Goal: Information Seeking & Learning: Check status

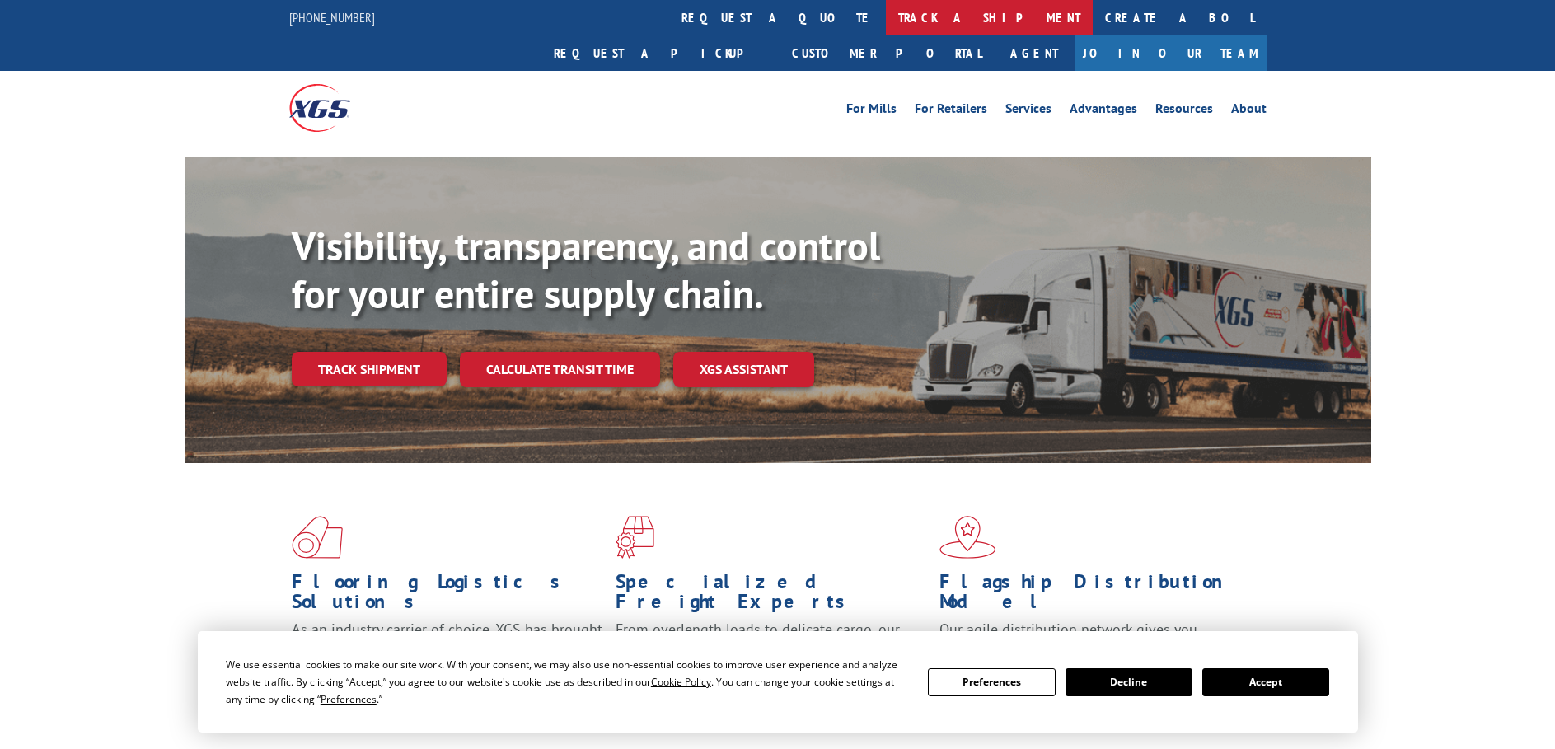
click at [886, 23] on link "track a shipment" at bounding box center [989, 17] width 207 height 35
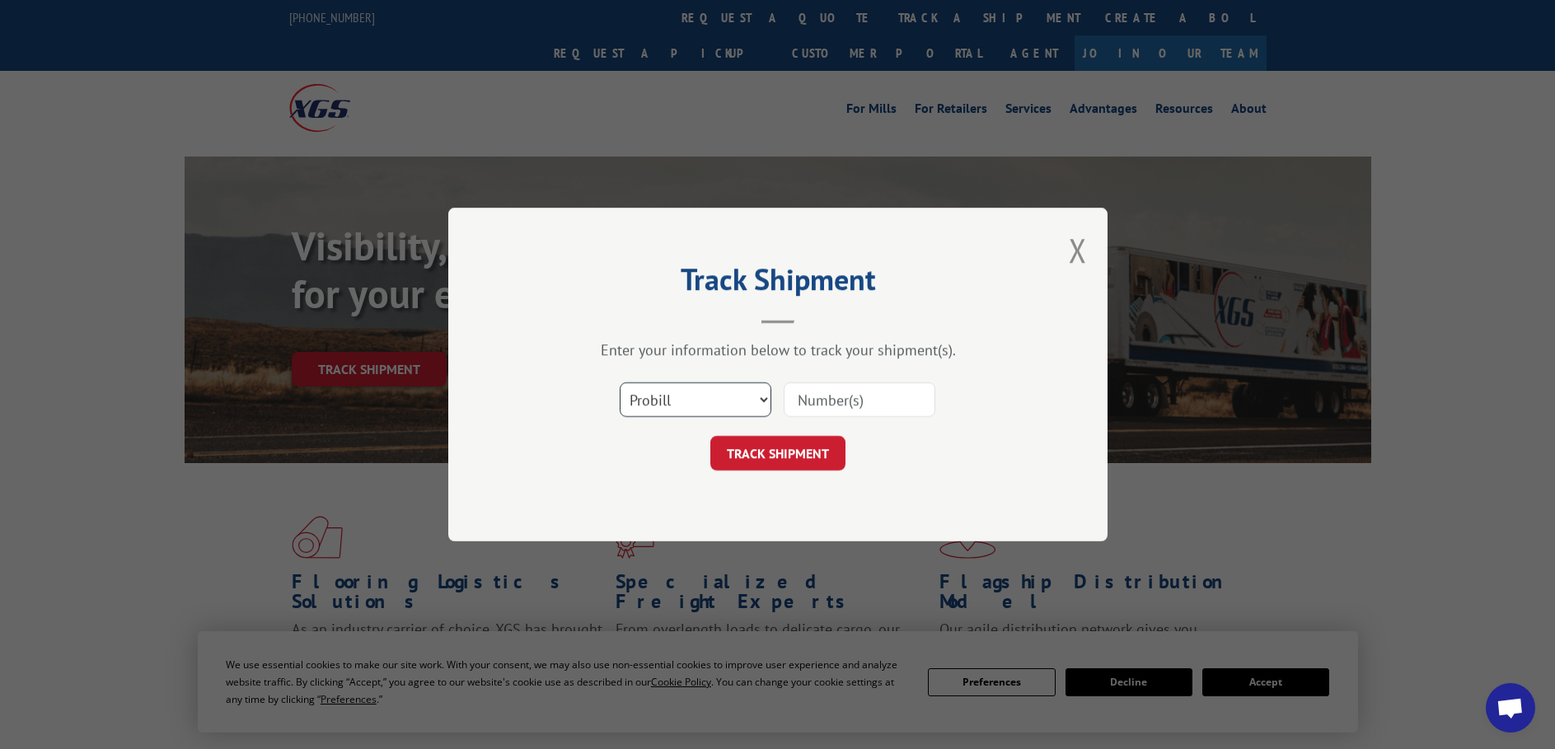
click at [751, 403] on select "Select category... Probill BOL PO" at bounding box center [696, 399] width 152 height 35
select select "bol"
click at [620, 382] on select "Select category... Probill BOL PO" at bounding box center [696, 399] width 152 height 35
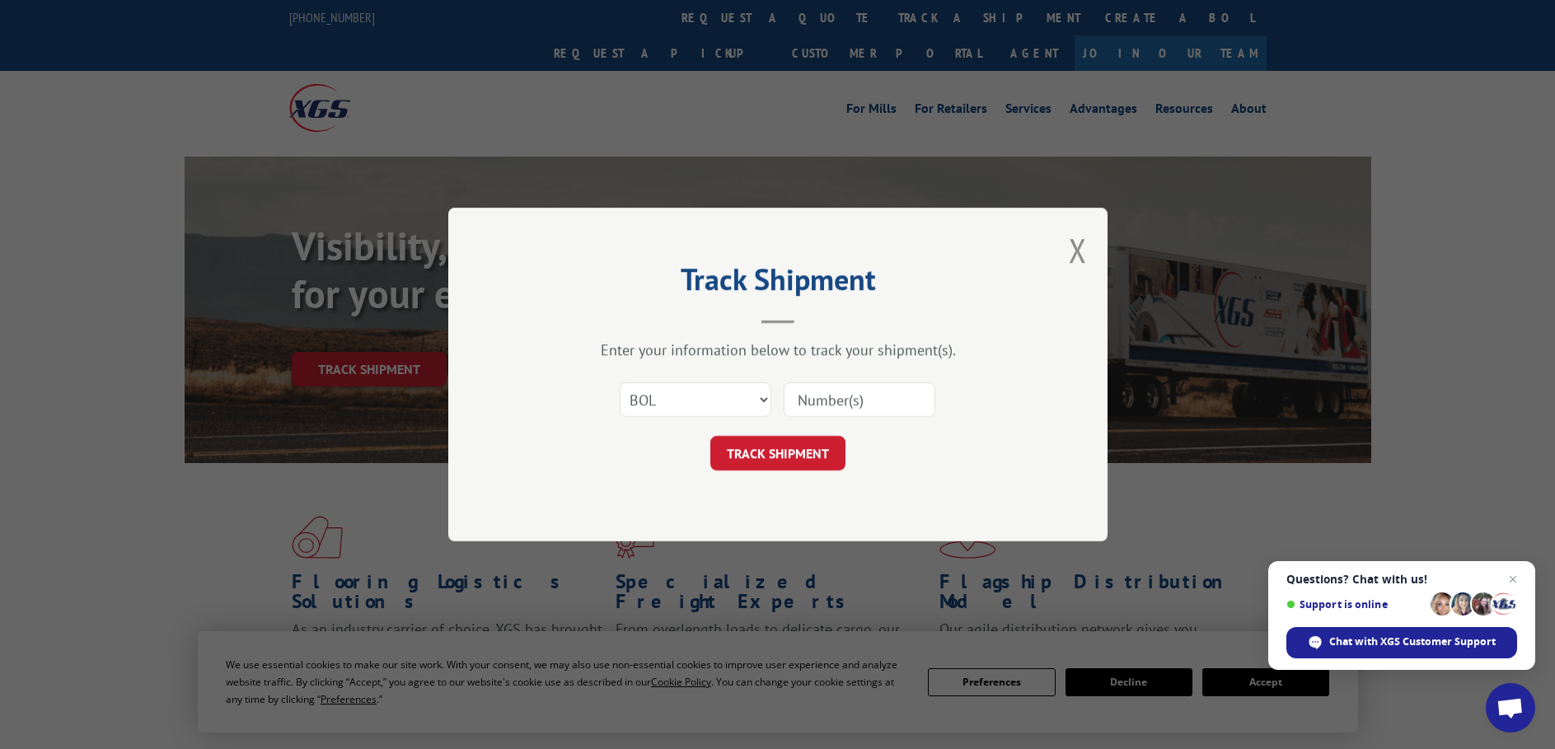
click at [868, 396] on input at bounding box center [860, 399] width 152 height 35
type input "816272"
click at [789, 465] on button "TRACK SHIPMENT" at bounding box center [777, 453] width 135 height 35
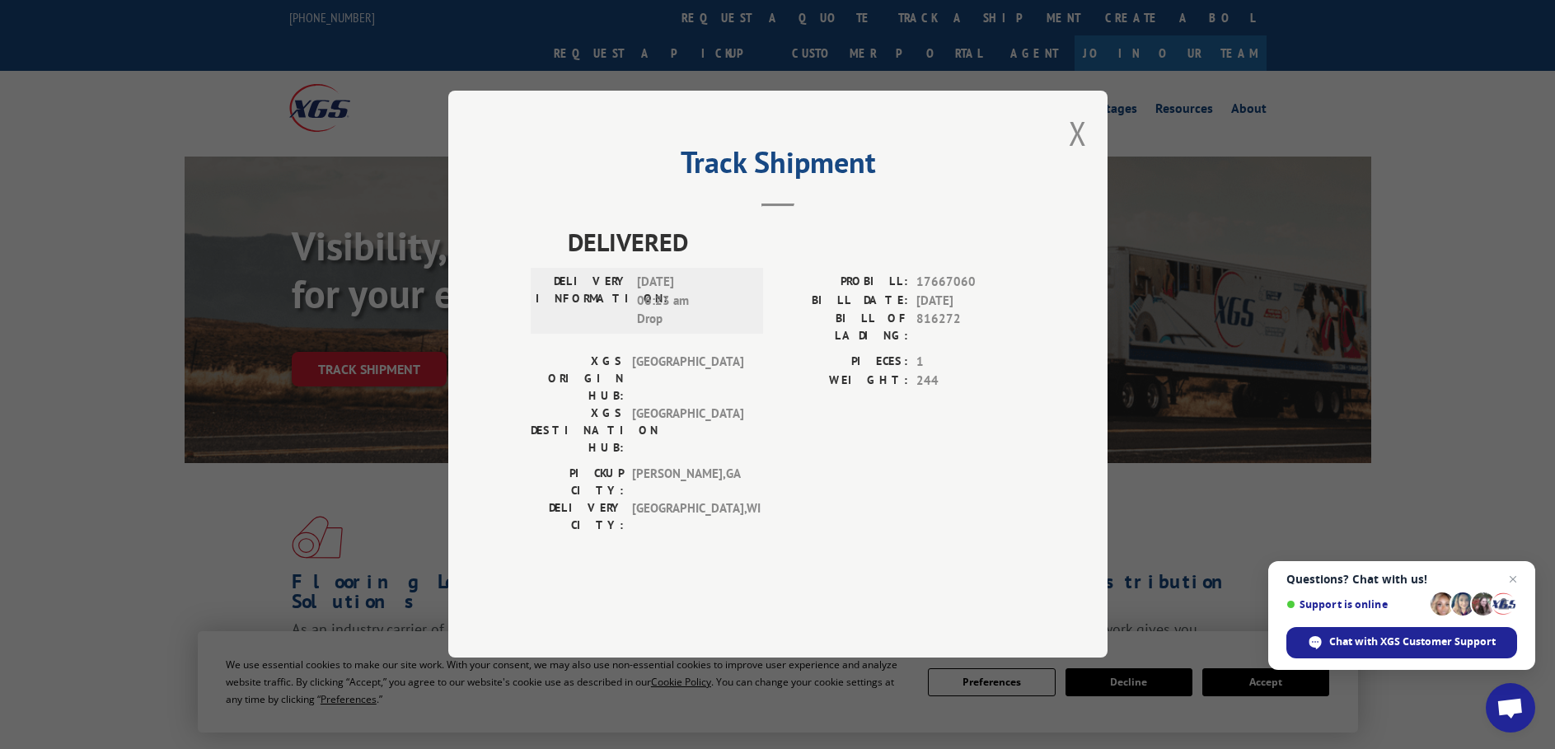
click at [642, 261] on span "DELIVERED" at bounding box center [796, 242] width 457 height 37
drag, startPoint x: 541, startPoint y: 259, endPoint x: 545, endPoint y: 277, distance: 18.8
click at [545, 277] on div "Track Shipment DELIVERED DELIVERY INFORMATION: [DATE] 06:23 am Drop PROBILL: 17…" at bounding box center [777, 374] width 659 height 567
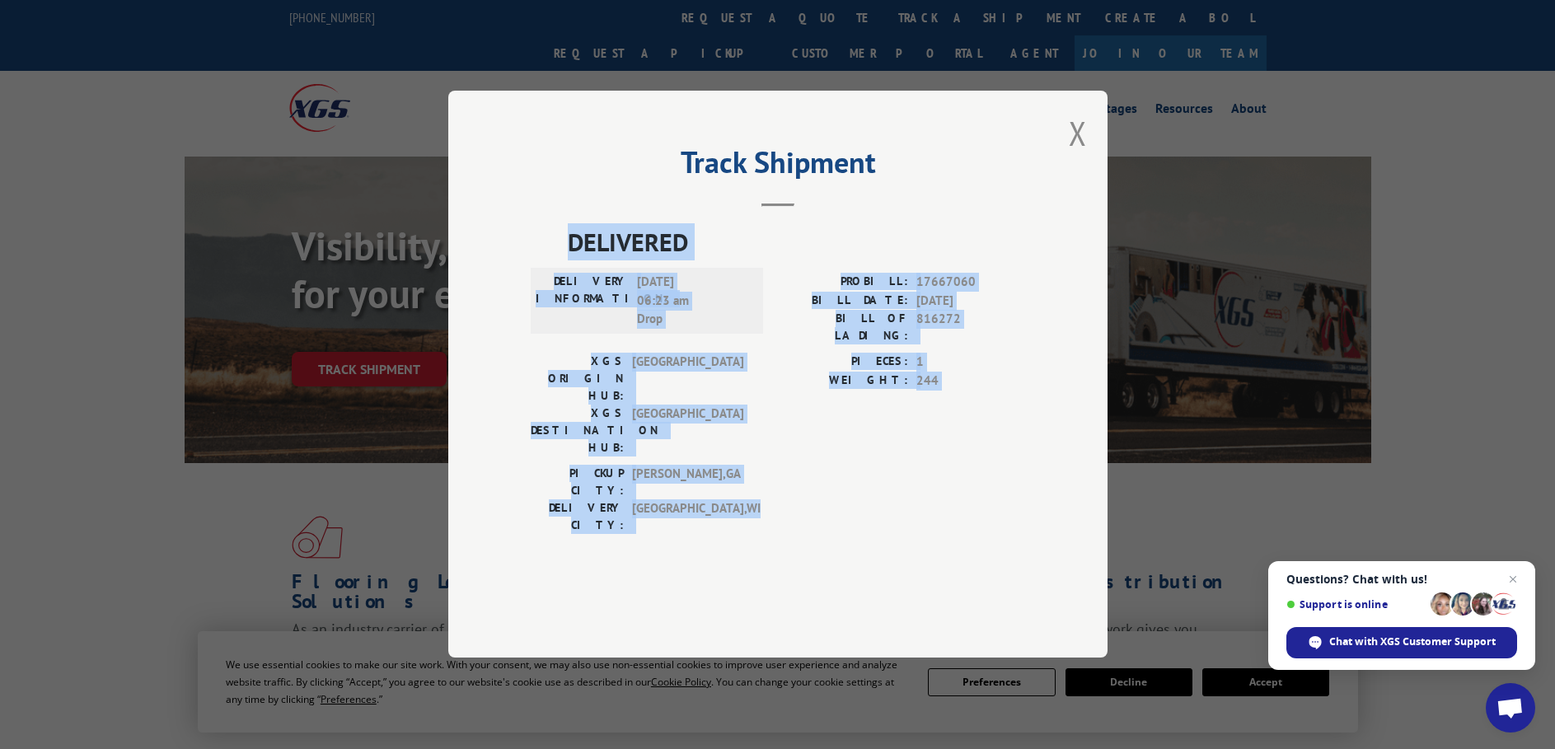
drag, startPoint x: 545, startPoint y: 277, endPoint x: 906, endPoint y: 536, distance: 443.4
click at [906, 536] on div "DELIVERED DELIVERY INFORMATION: [DATE] 06:23 am Drop PROBILL: 17667060 BILL DAT…" at bounding box center [778, 405] width 494 height 363
click at [1077, 155] on button "Close modal" at bounding box center [1078, 133] width 18 height 44
